Goal: Information Seeking & Learning: Learn about a topic

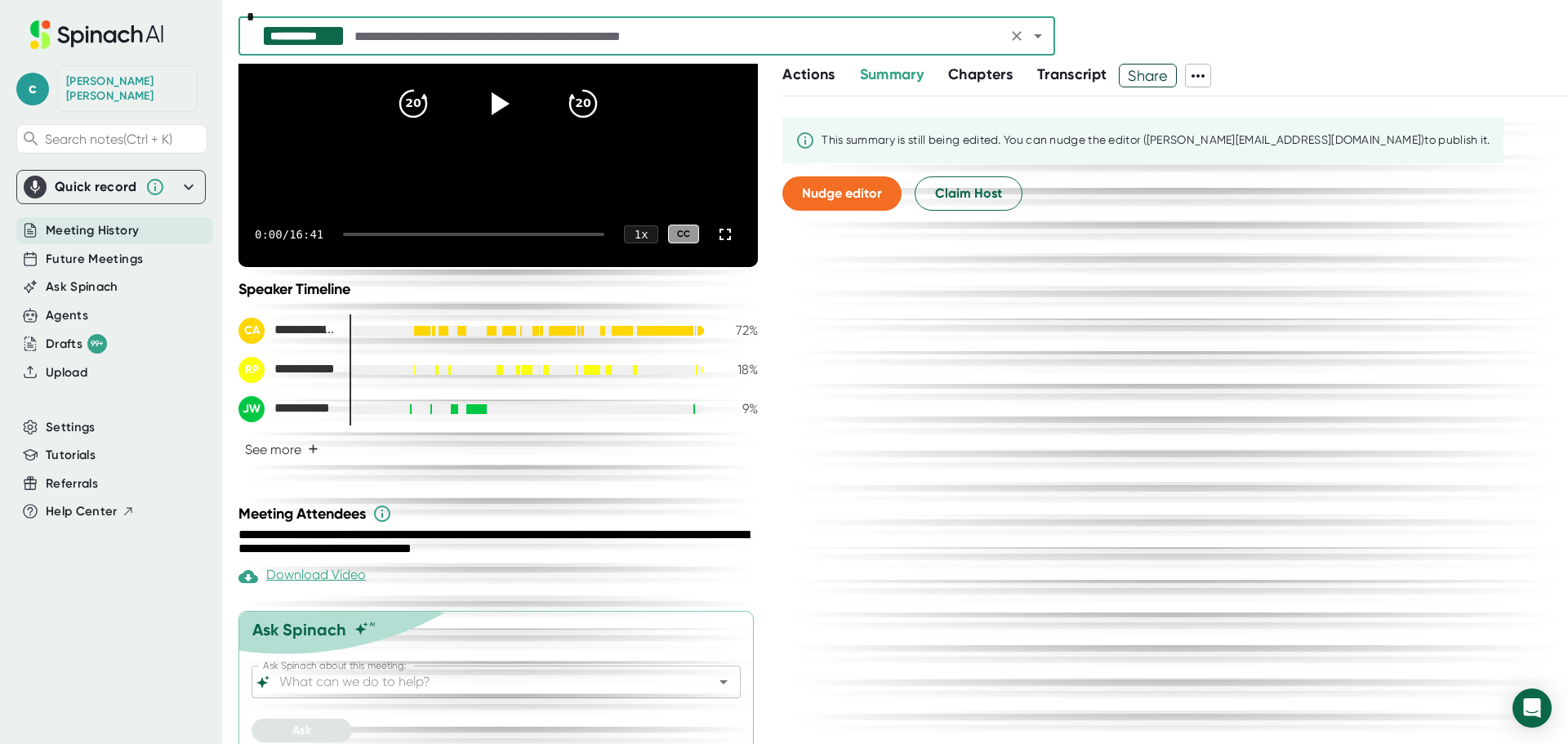
scroll to position [225, 0]
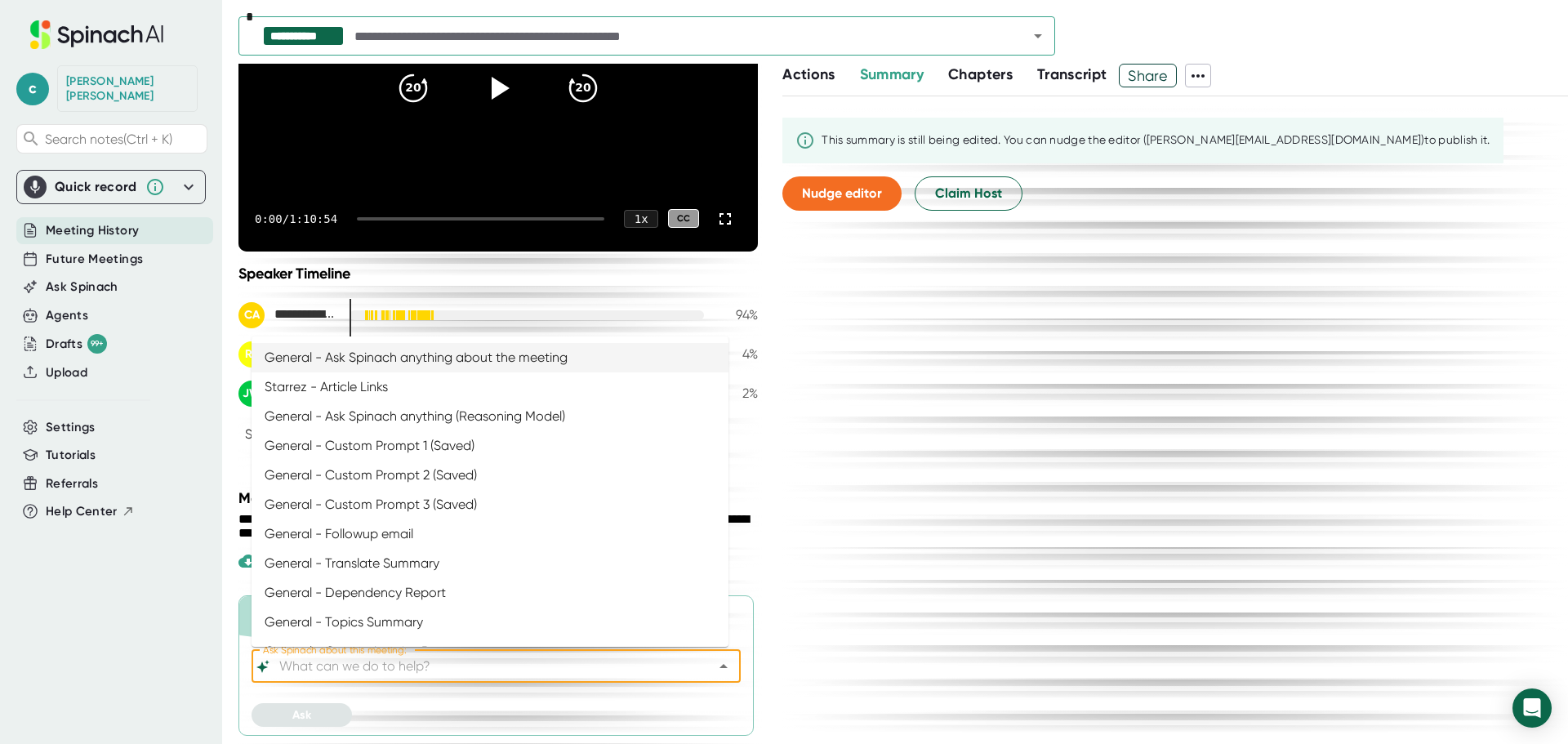
click at [384, 671] on input "Ask Spinach about this meeting:" at bounding box center [482, 666] width 412 height 23
click at [428, 507] on li "General - Custom Prompt 3 (Saved)" at bounding box center [490, 504] width 477 height 29
type input "General - Custom Prompt 3 (Saved)"
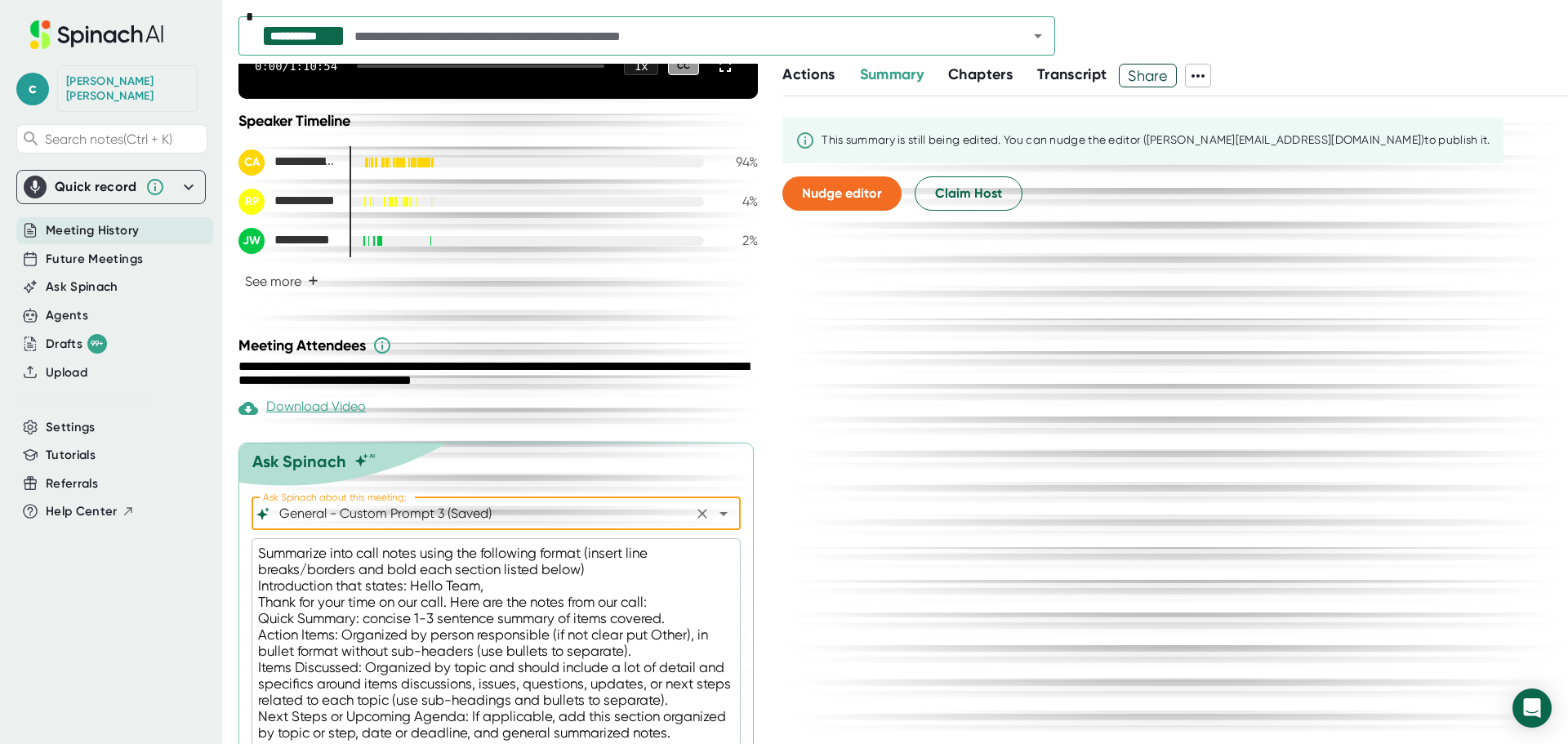
scroll to position [467, 0]
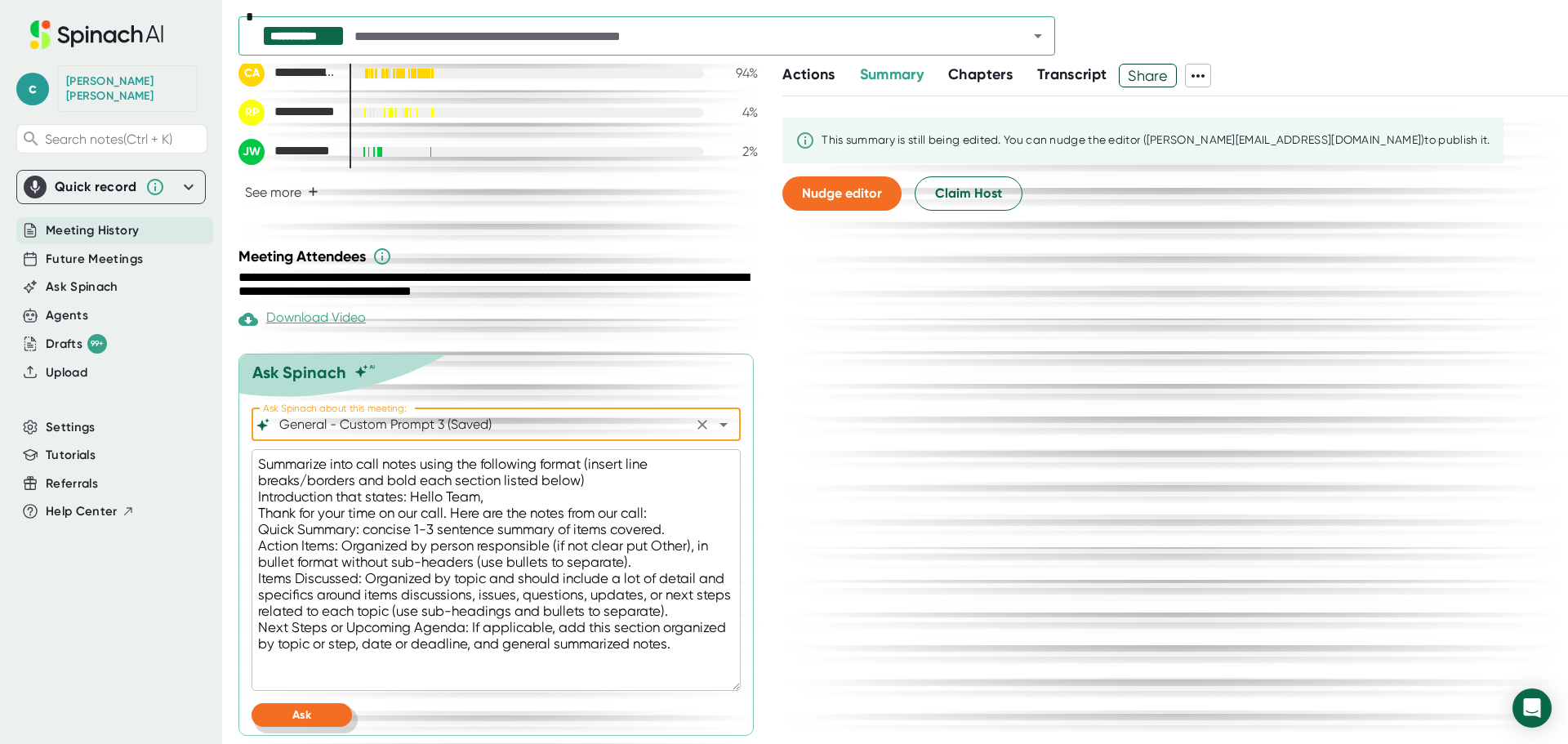
click at [332, 719] on button "Ask" at bounding box center [302, 714] width 101 height 24
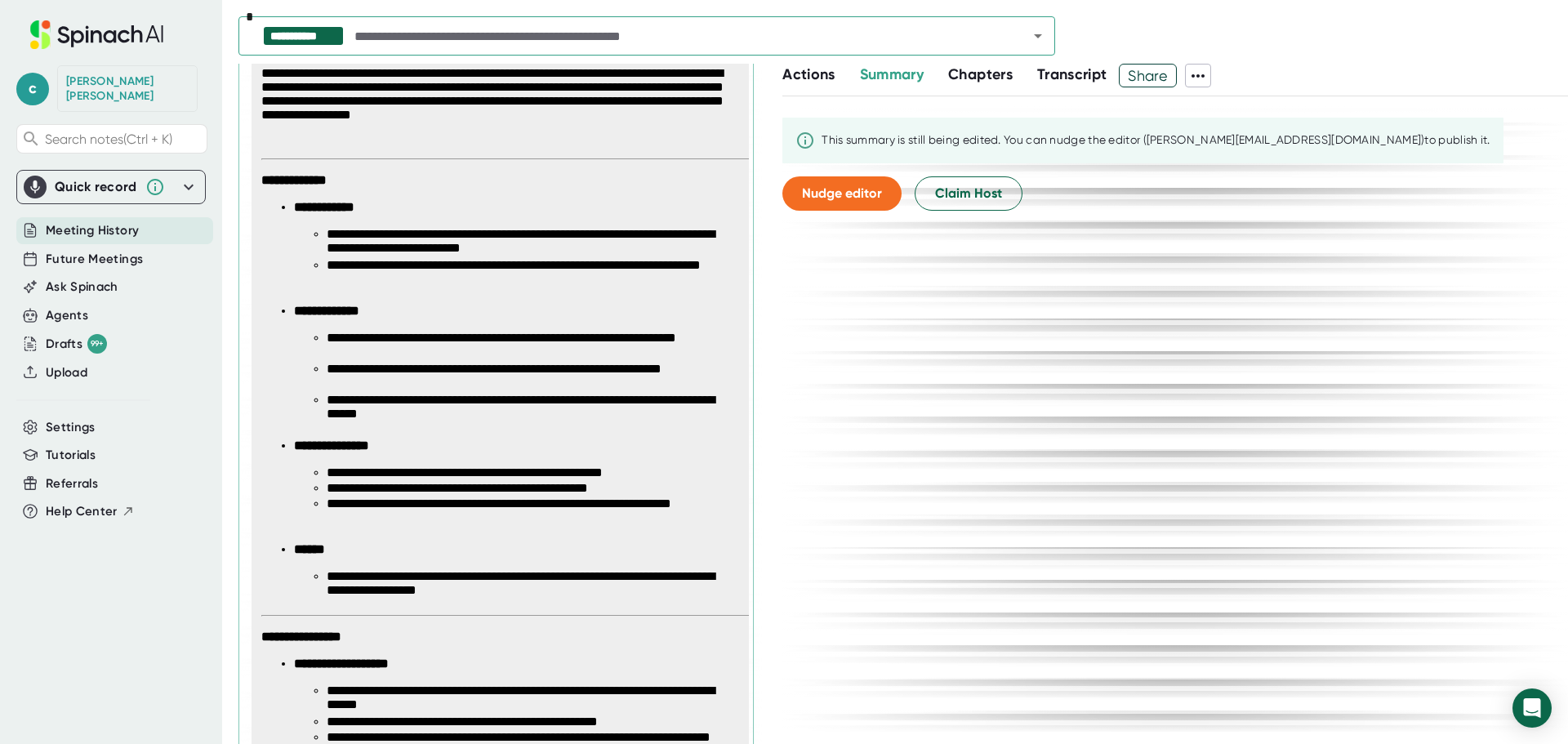
scroll to position [1039, 0]
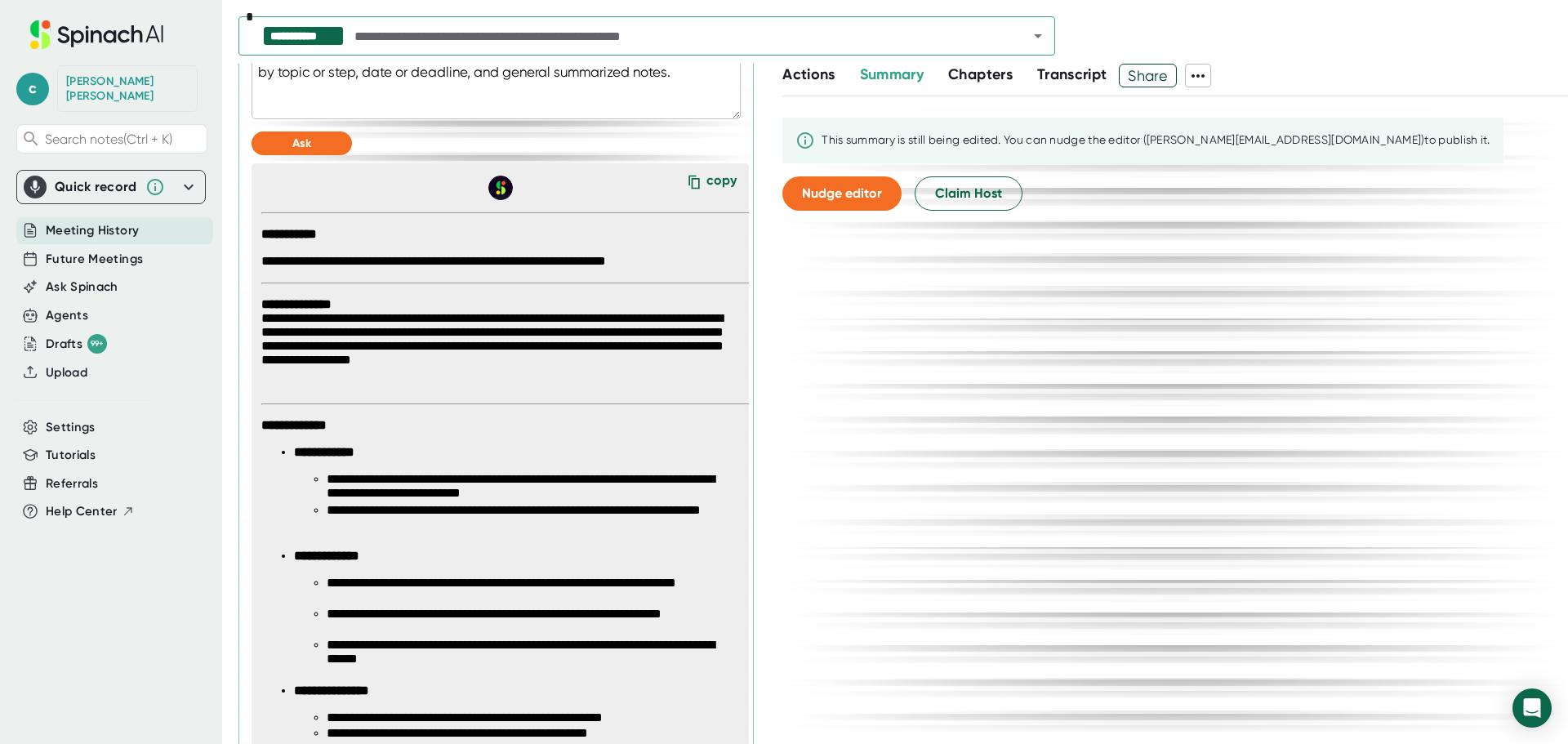
click at [707, 186] on div "copy" at bounding box center [722, 183] width 30 height 22
type textarea "x"
click at [86, 250] on span "Future Meetings" at bounding box center [94, 259] width 97 height 19
